Goal: Information Seeking & Learning: Learn about a topic

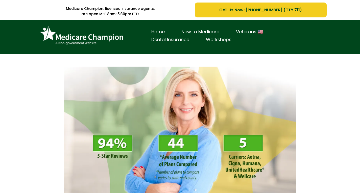
click at [144, 31] on link "Home" at bounding box center [158, 32] width 30 height 8
click at [174, 37] on link "Dental Insurance" at bounding box center [170, 40] width 55 height 8
